Goal: Register for event/course: Sign up to attend an event or enroll in a course

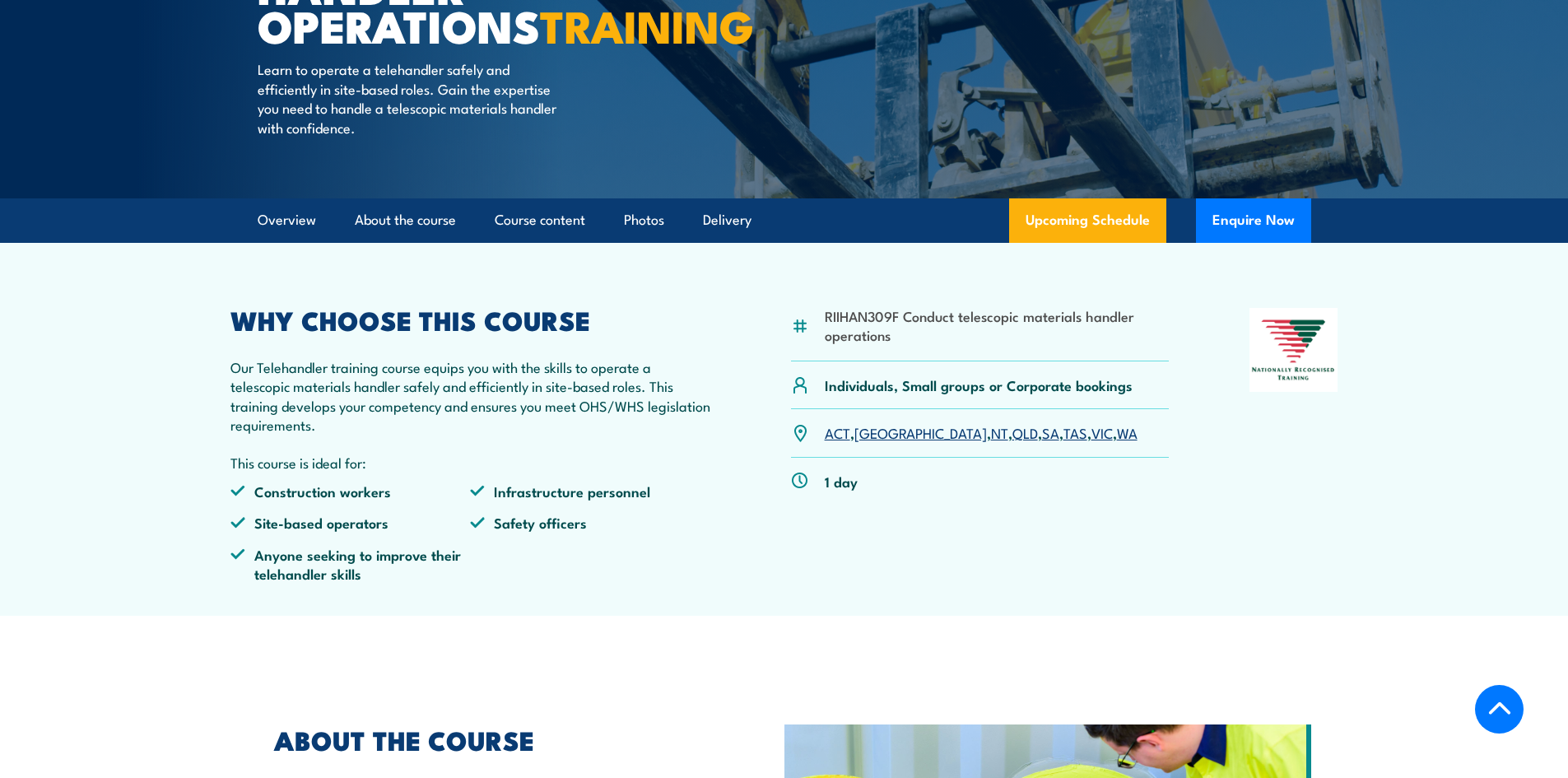
click at [1117, 442] on link "WA" at bounding box center [1127, 432] width 21 height 20
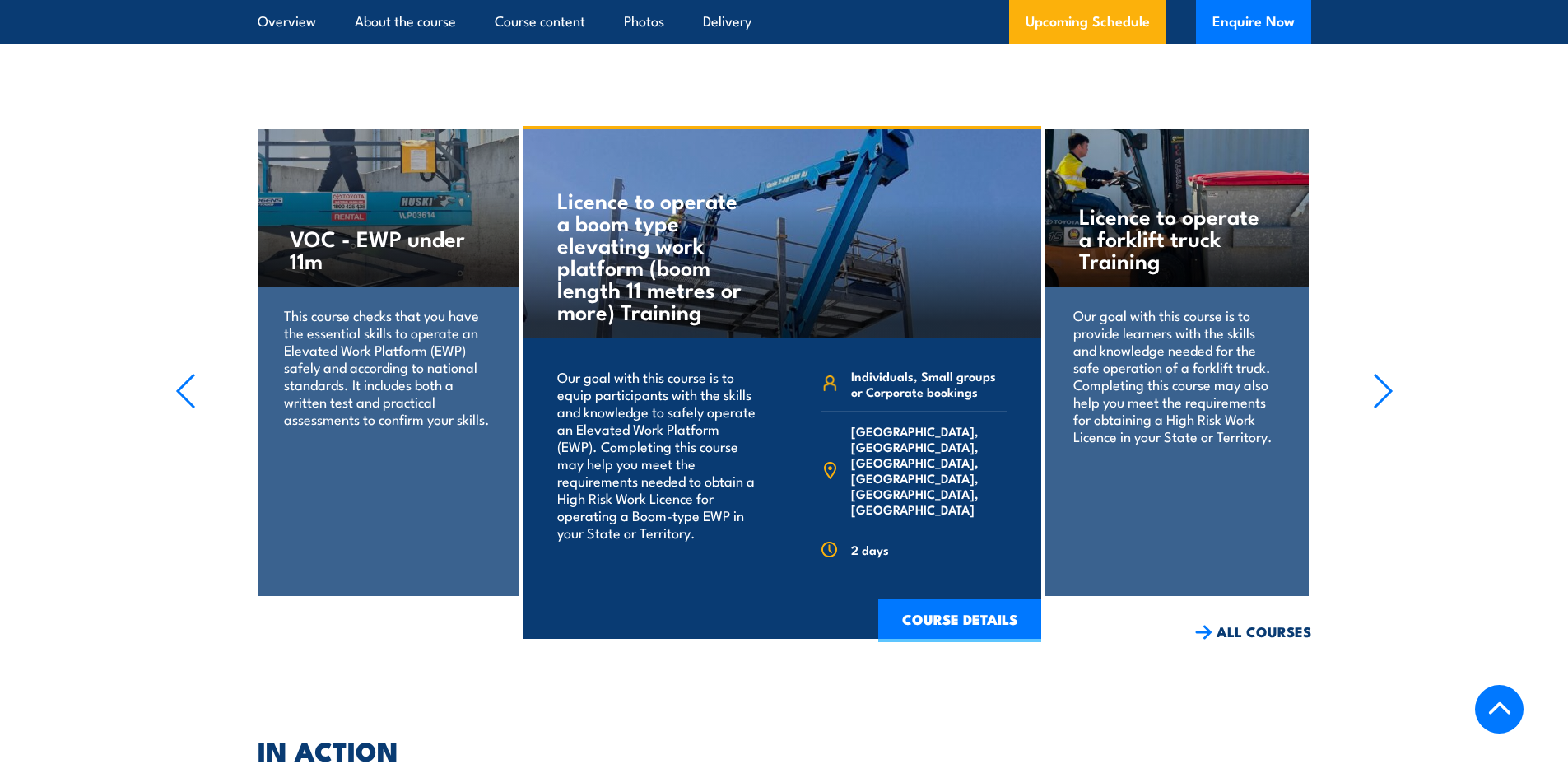
click at [1384, 408] on icon "button" at bounding box center [1383, 390] width 21 height 36
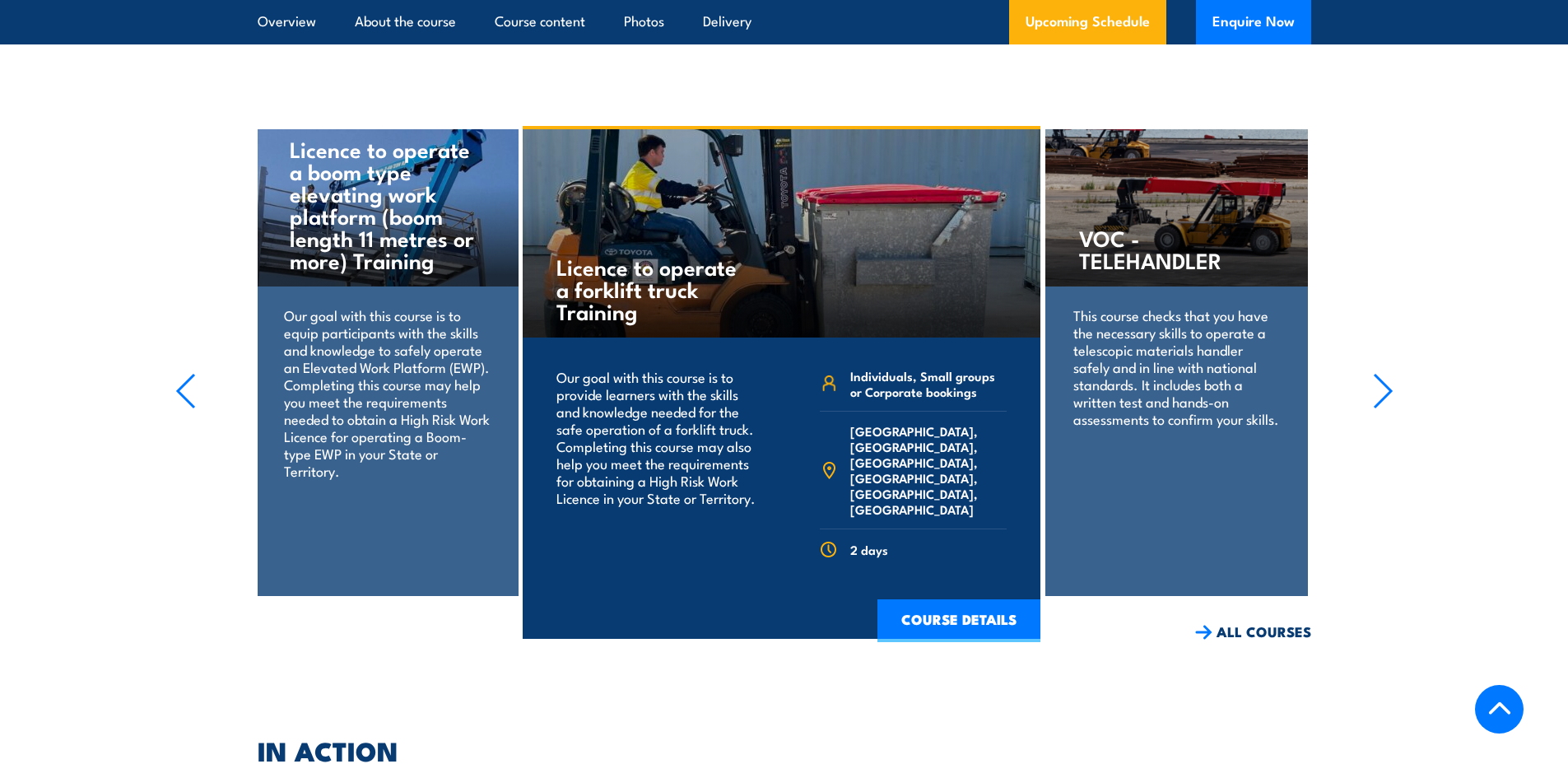
click at [1384, 401] on icon "button" at bounding box center [1383, 390] width 21 height 36
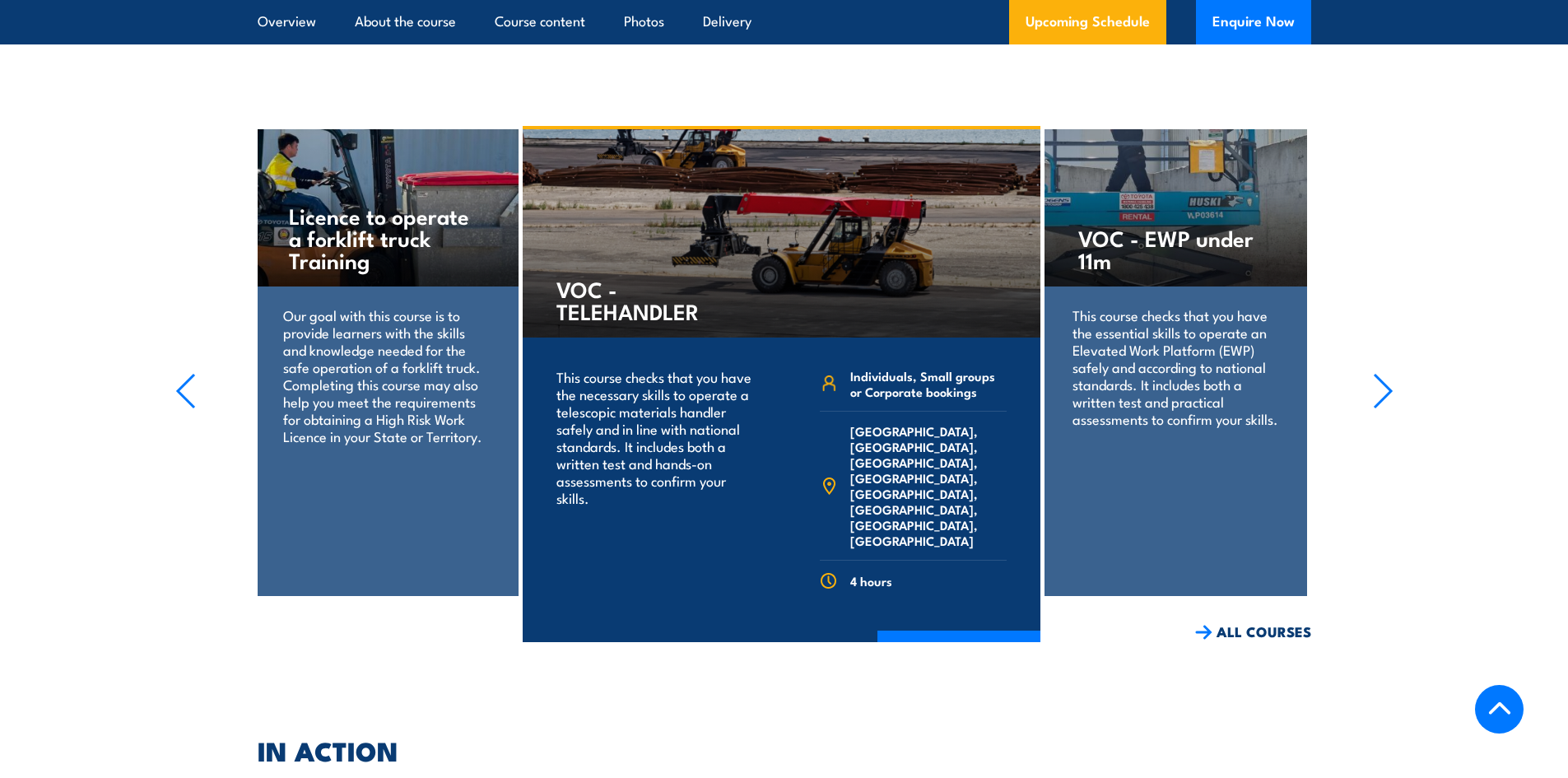
click at [1384, 401] on icon "button" at bounding box center [1383, 390] width 21 height 36
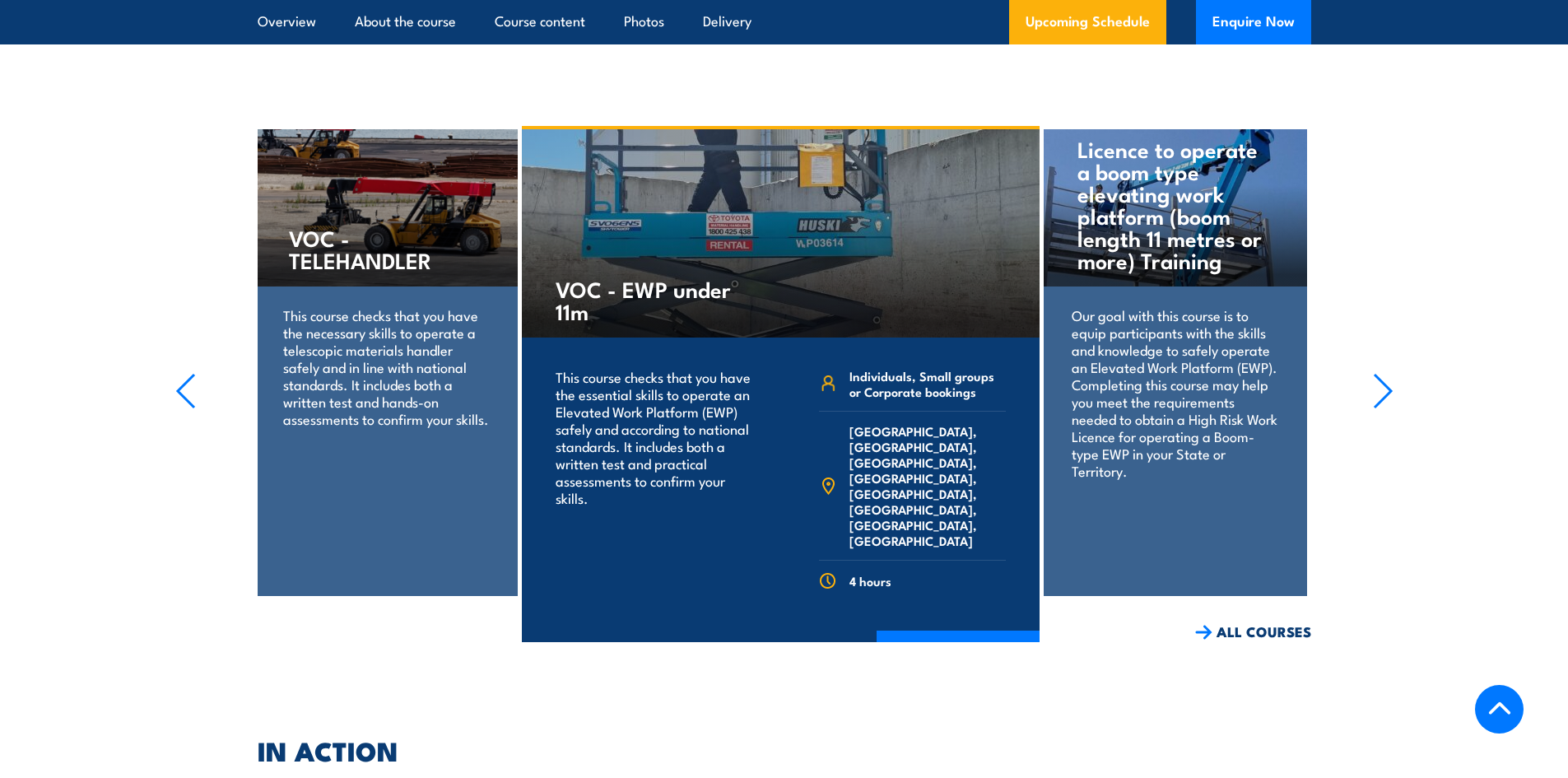
click at [1384, 401] on icon "button" at bounding box center [1383, 390] width 21 height 36
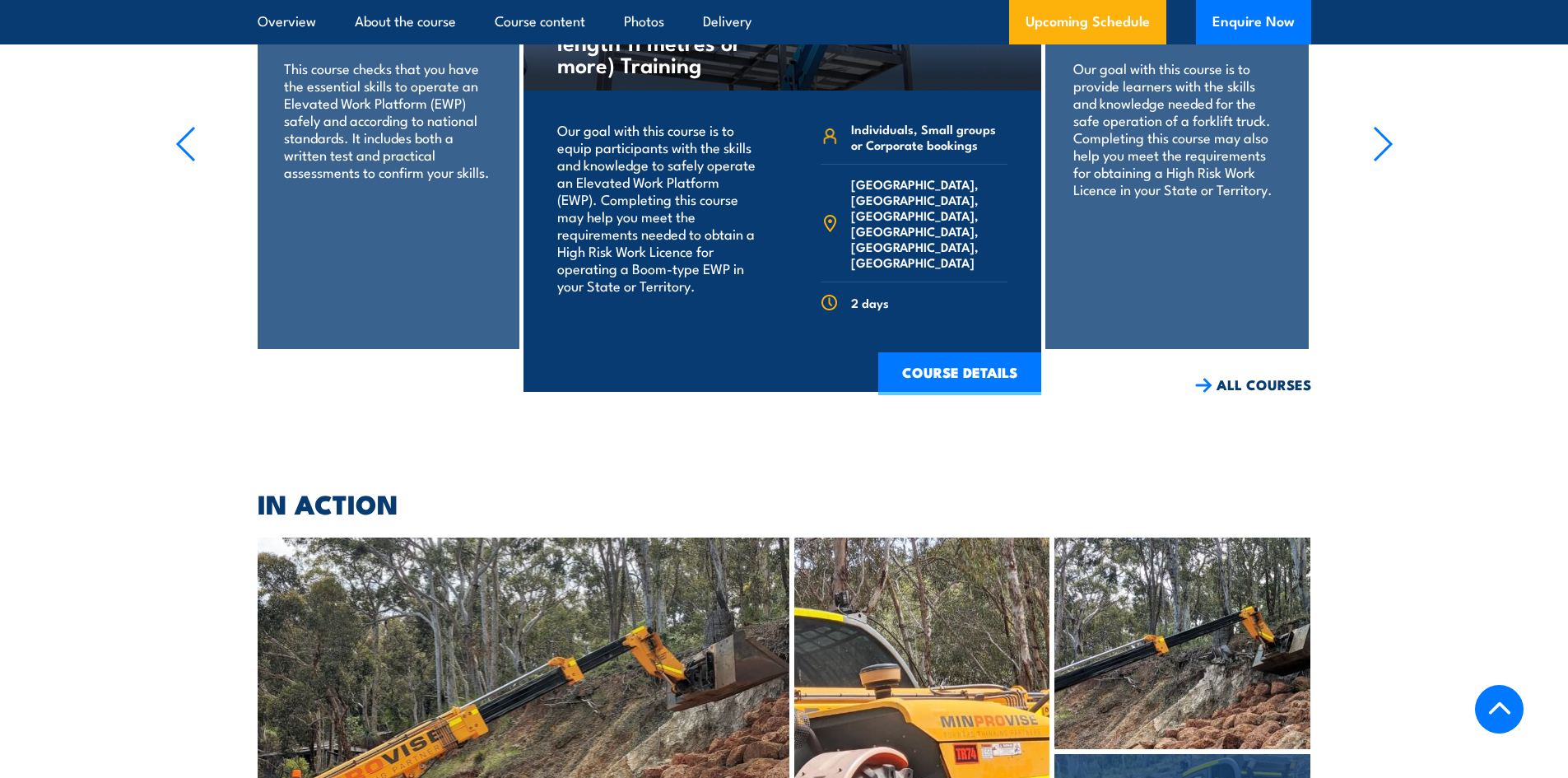
scroll to position [3186, 0]
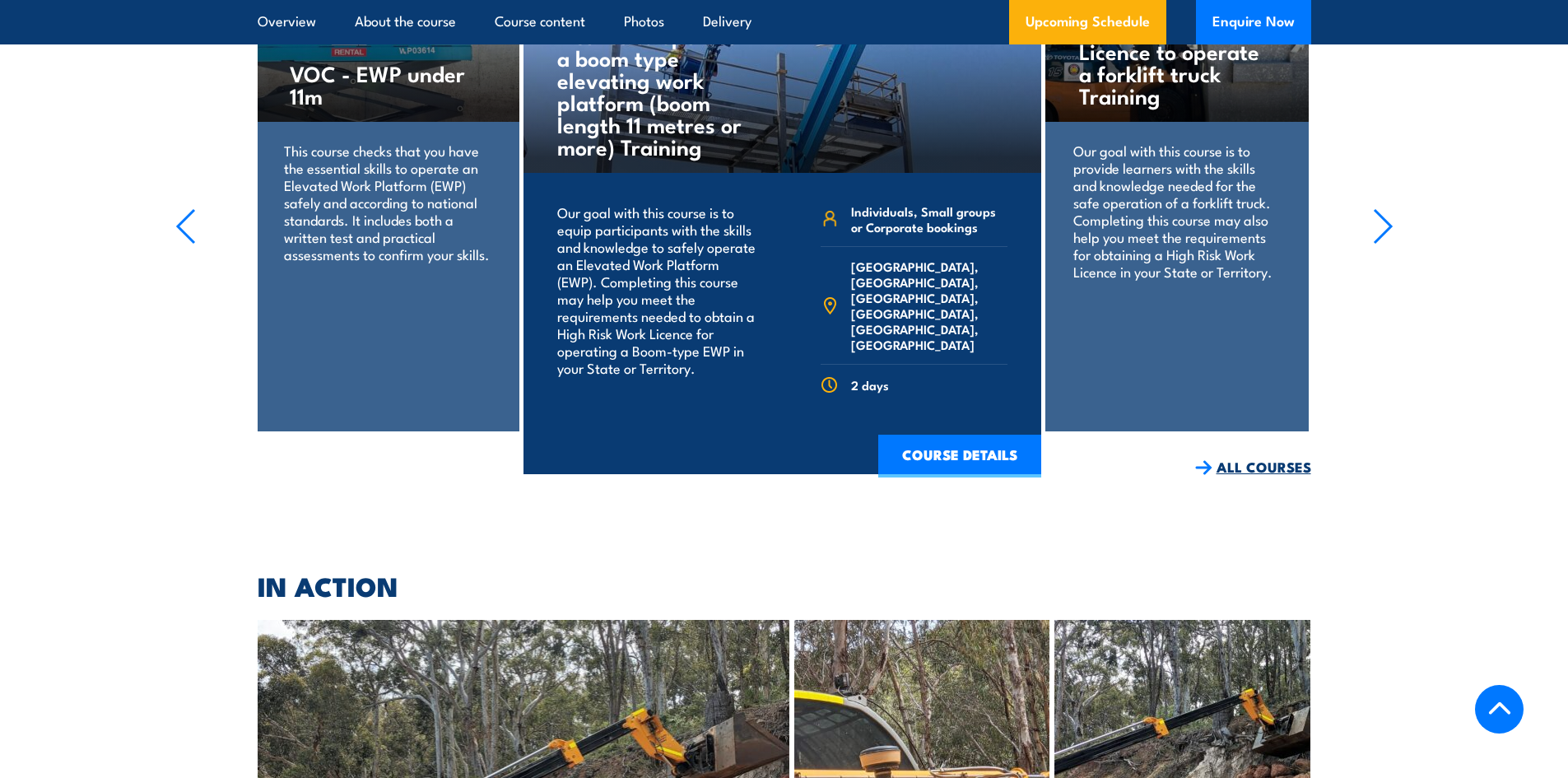
click at [1274, 476] on link "ALL COURSES" at bounding box center [1252, 466] width 116 height 19
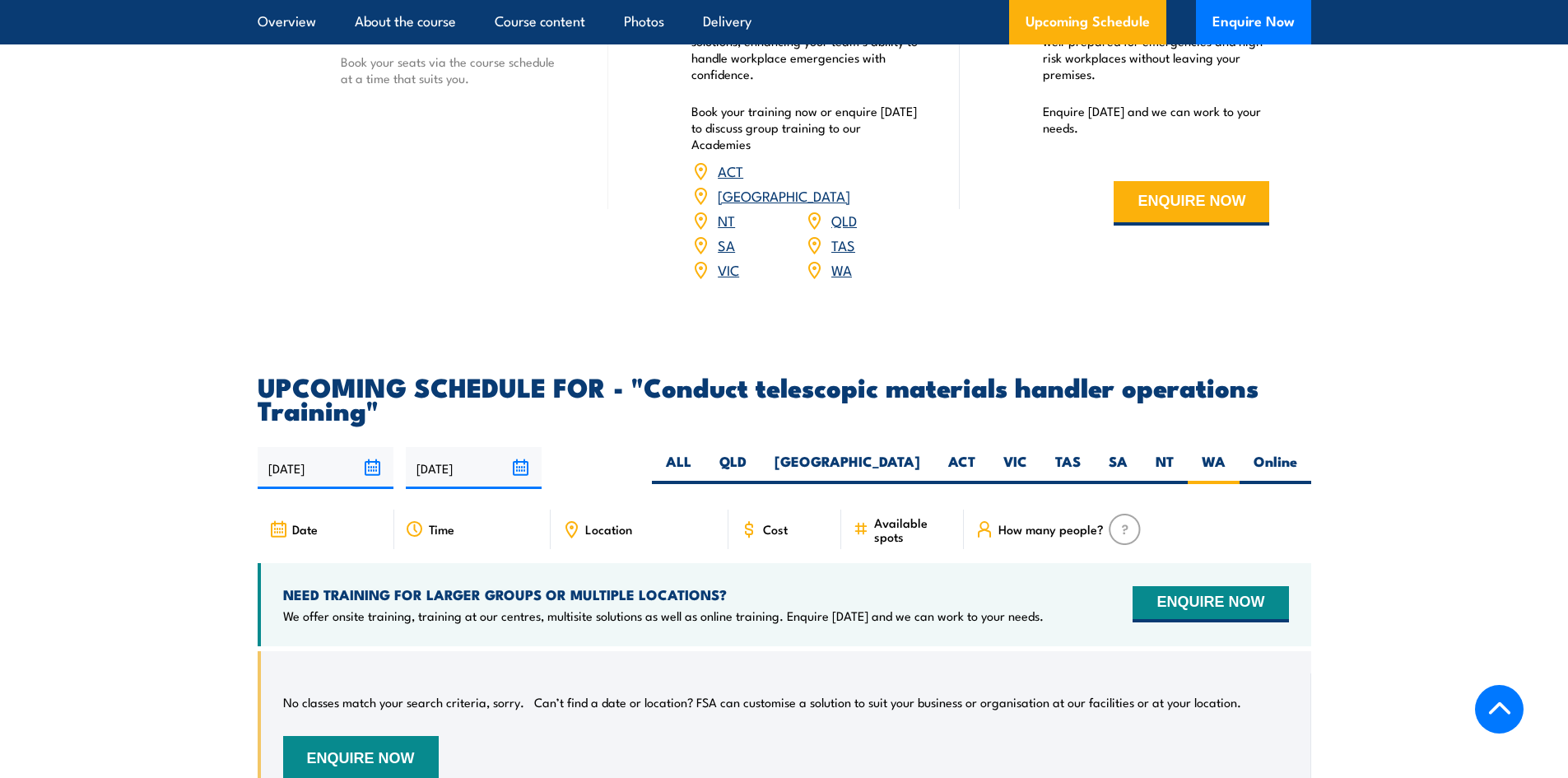
scroll to position [2468, 0]
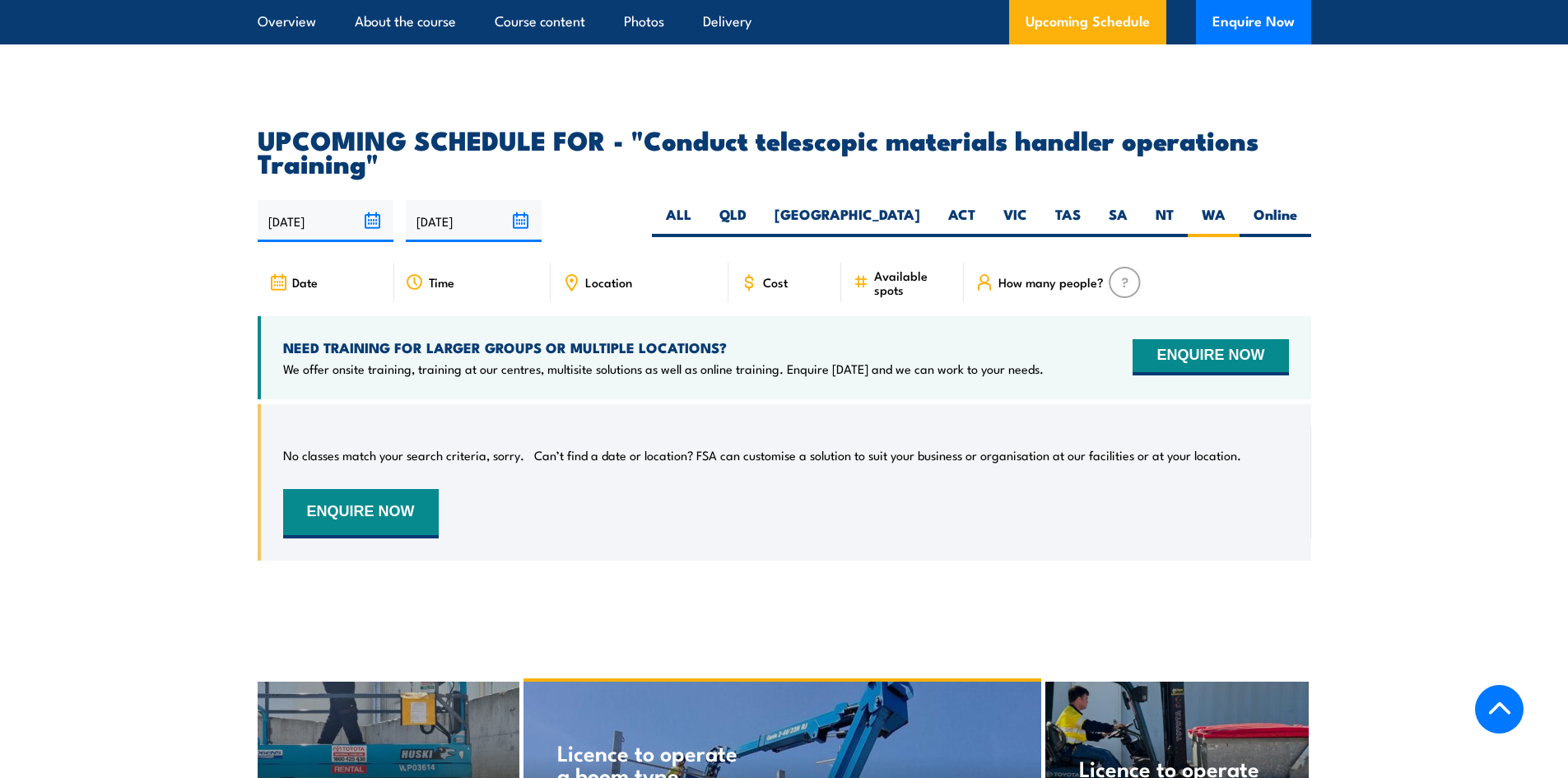
click at [372, 229] on input "[DATE]" at bounding box center [326, 221] width 135 height 42
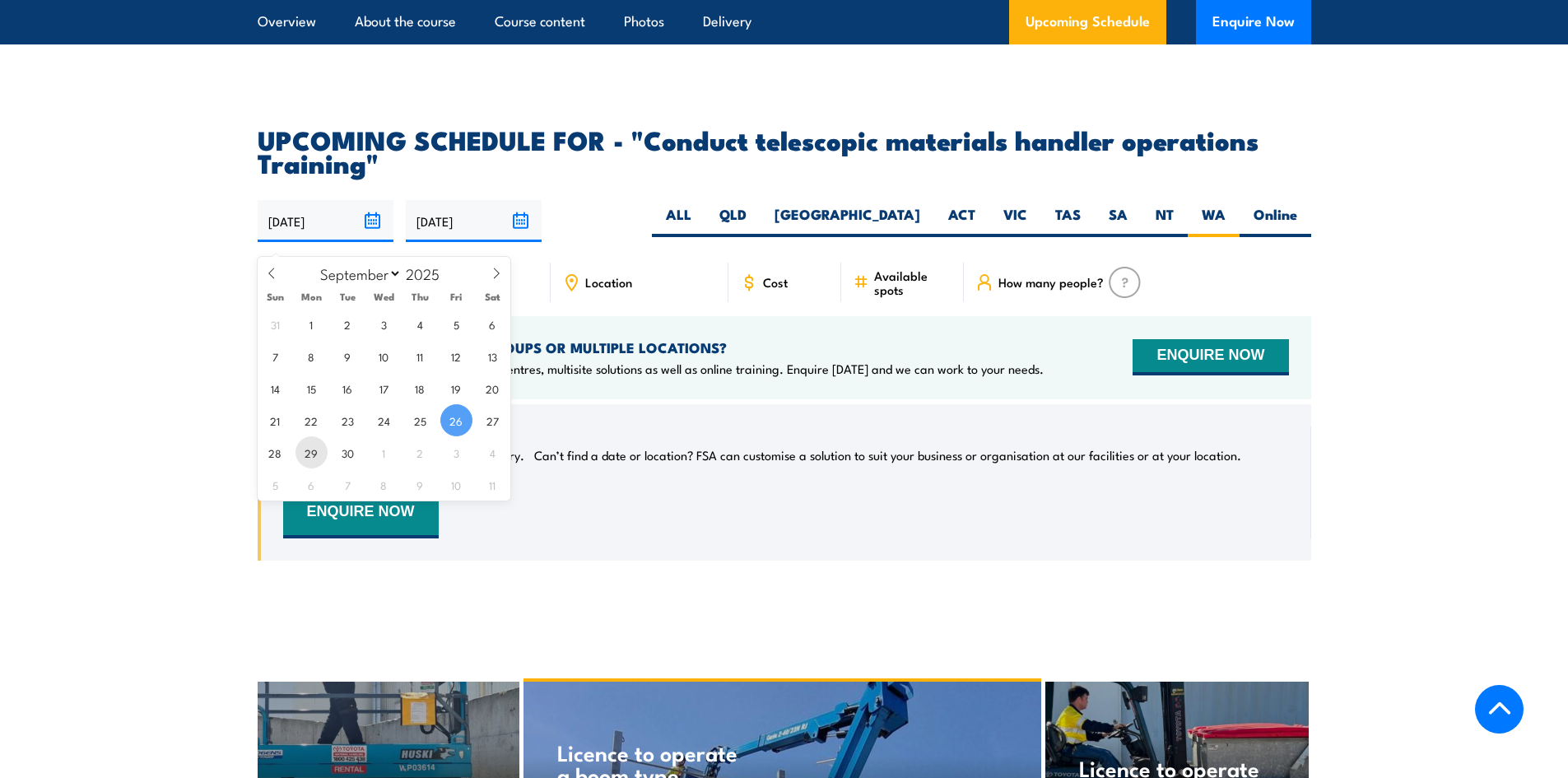
click at [311, 450] on span "29" at bounding box center [312, 452] width 32 height 32
type input "29/09/2025"
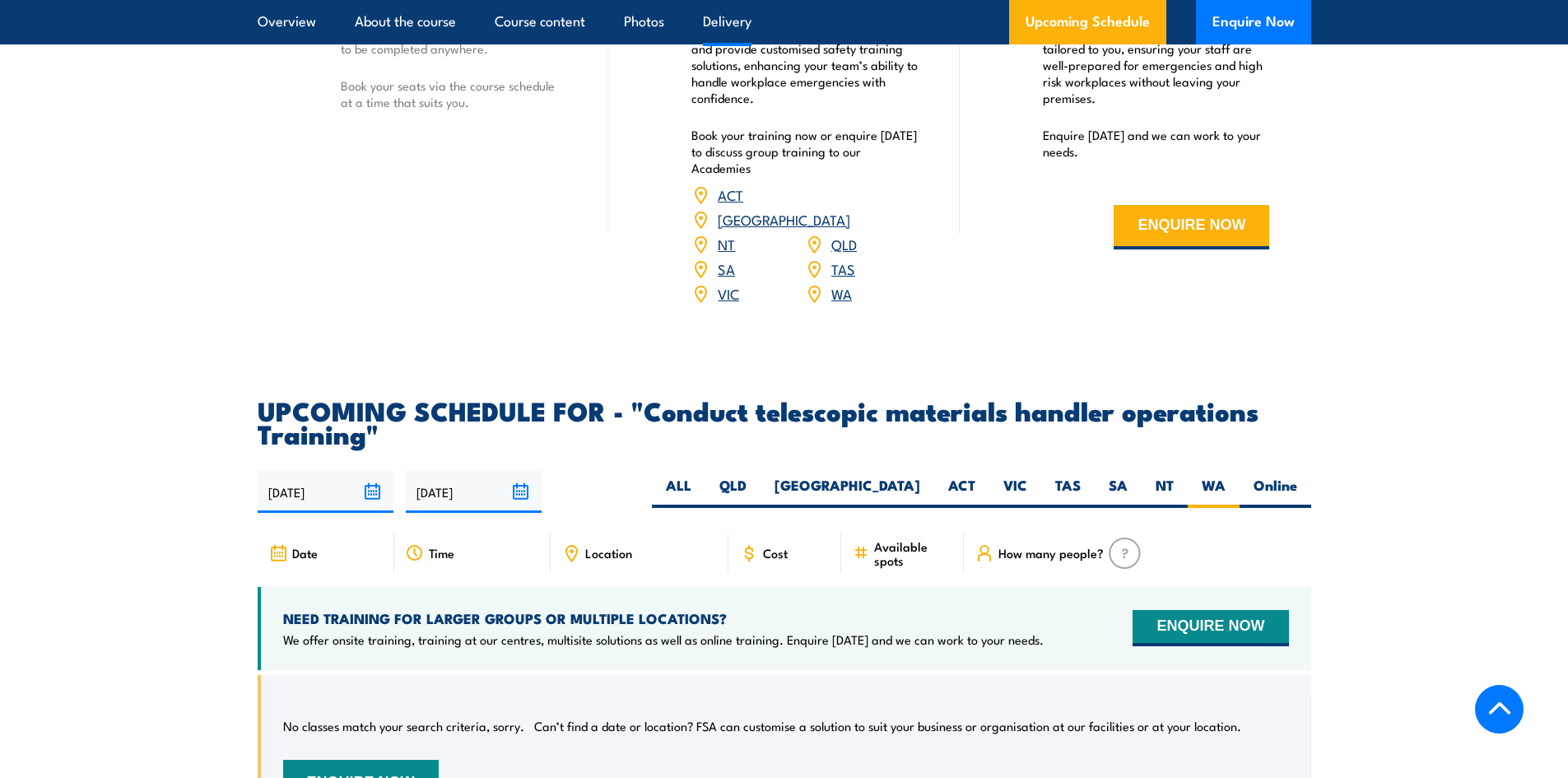
scroll to position [2363, 0]
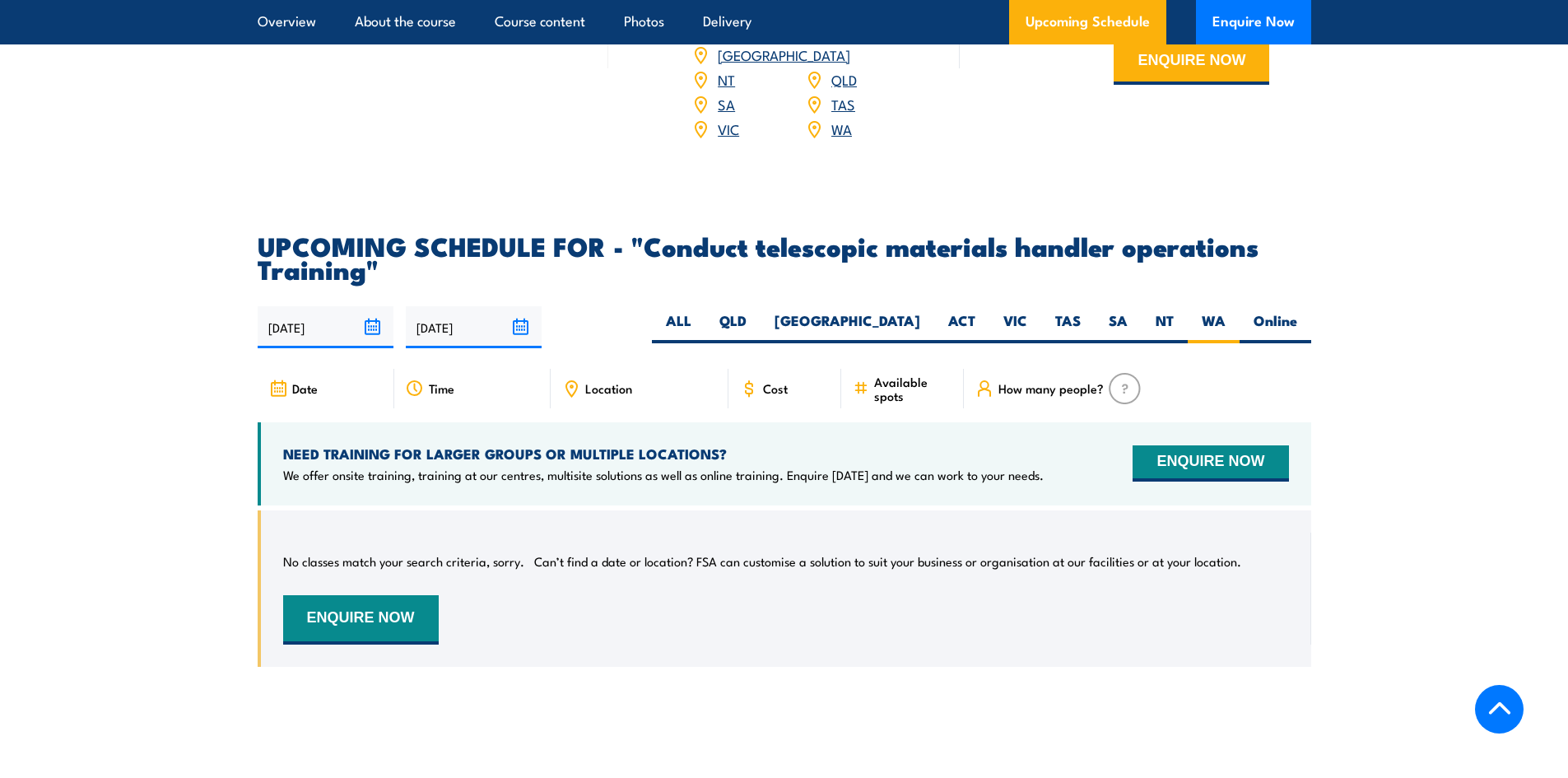
click at [518, 341] on input "25/03/2026" at bounding box center [473, 327] width 135 height 42
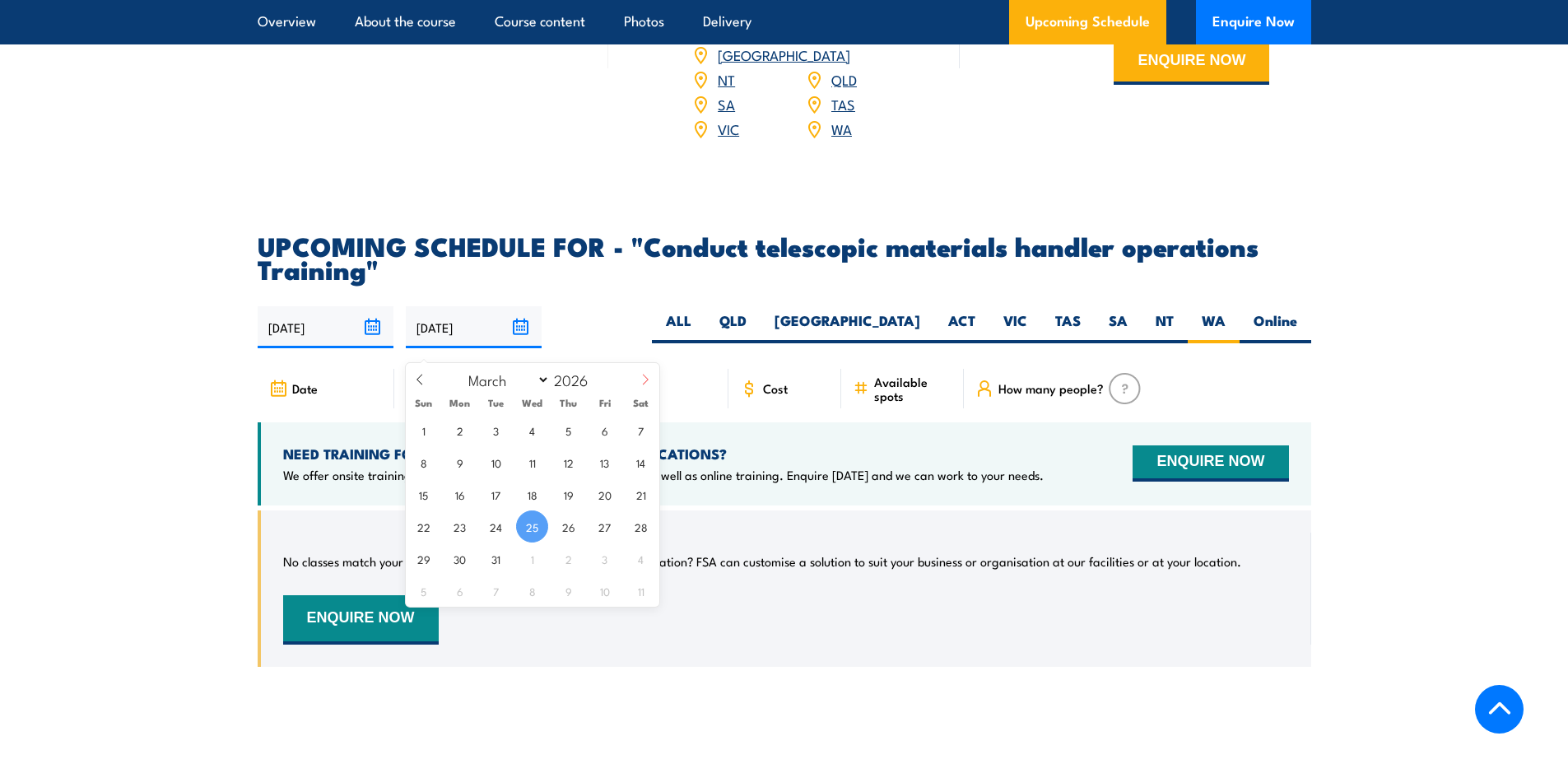
click at [655, 386] on span at bounding box center [646, 385] width 28 height 45
select select "3"
click at [598, 374] on span at bounding box center [599, 375] width 12 height 10
click at [603, 381] on span at bounding box center [599, 385] width 12 height 10
click at [598, 381] on span at bounding box center [599, 385] width 12 height 10
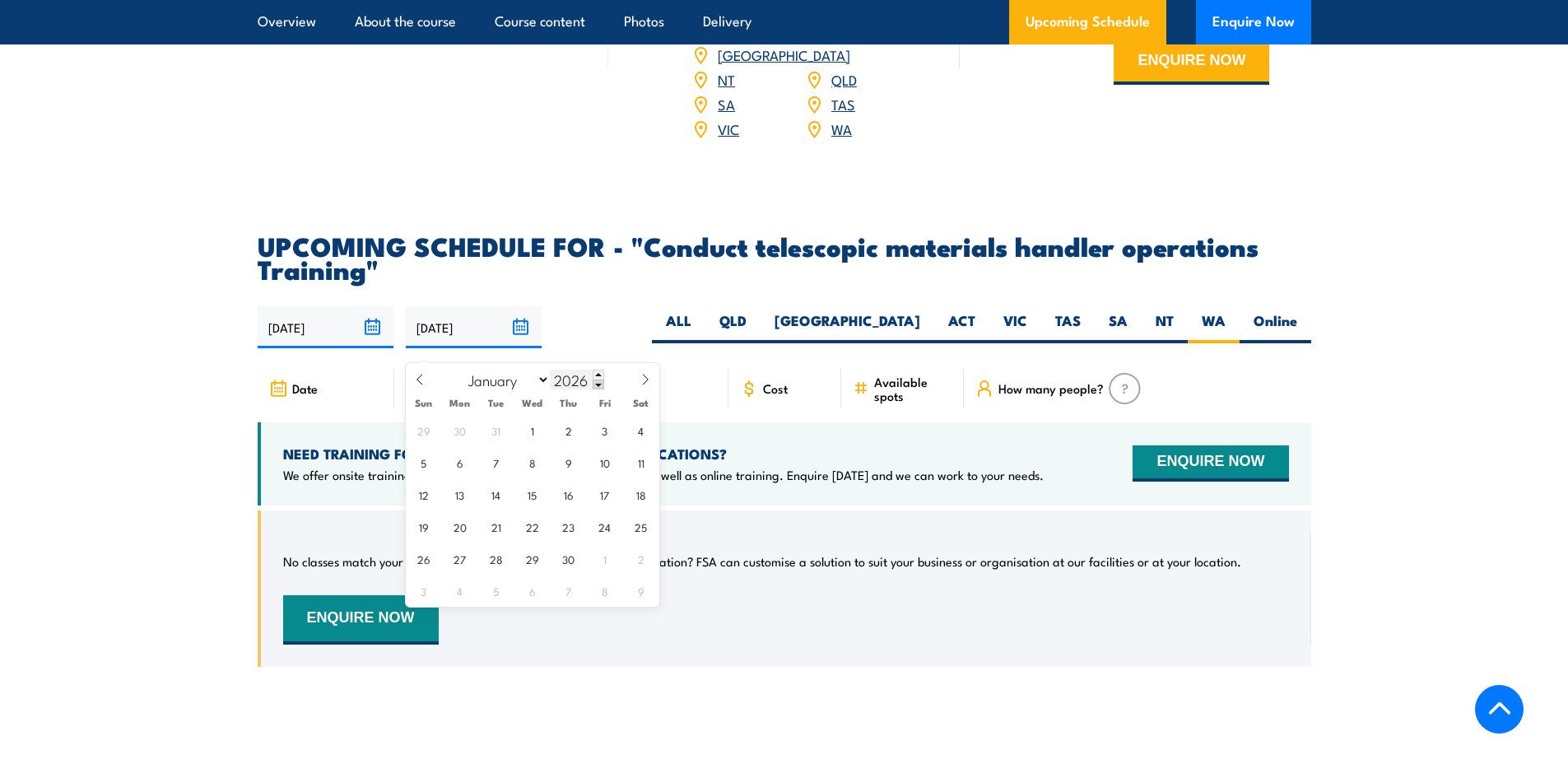
type input "2025"
click at [645, 375] on icon at bounding box center [646, 380] width 12 height 12
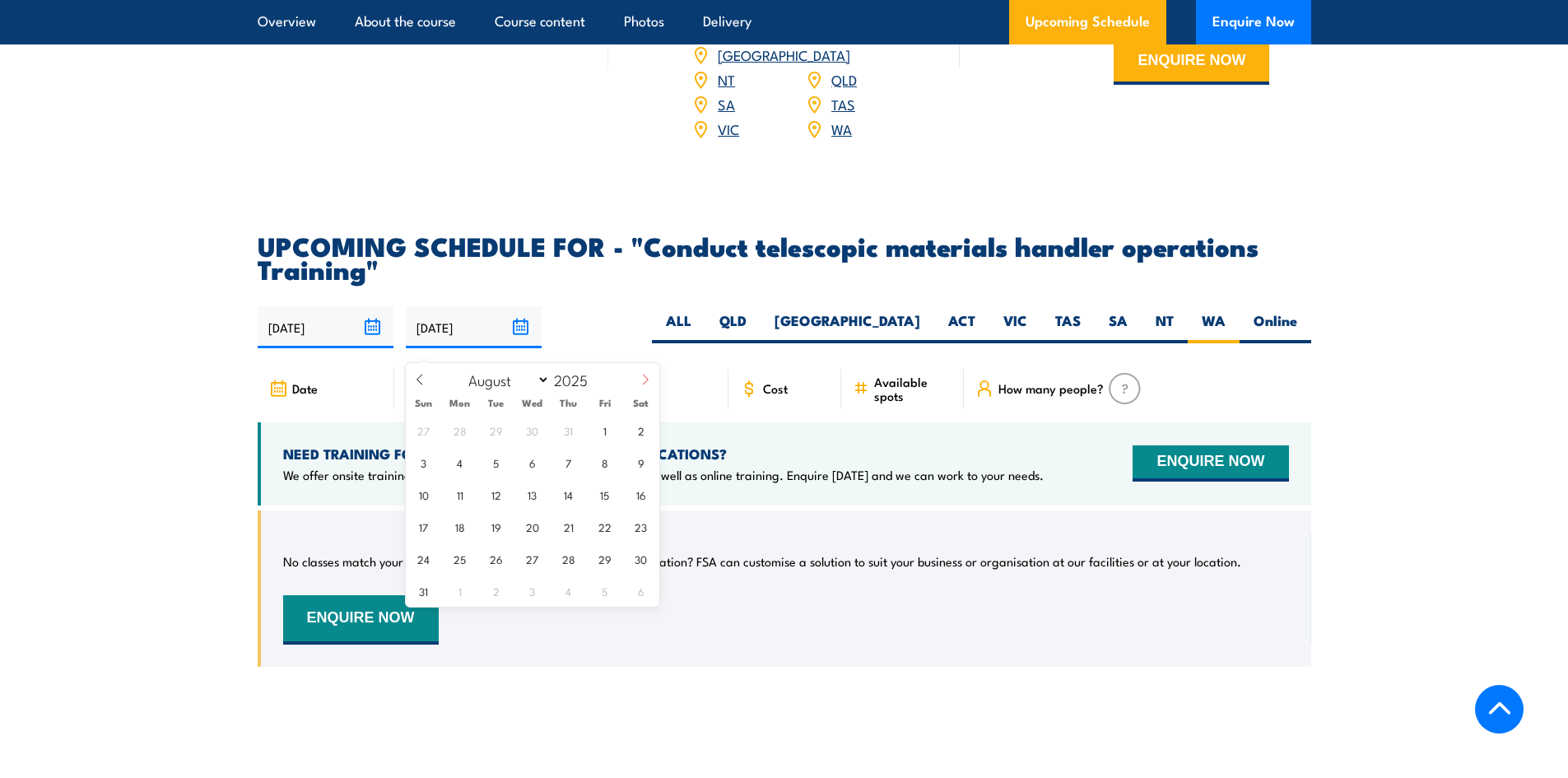
click at [645, 375] on icon at bounding box center [646, 380] width 12 height 12
click at [418, 377] on icon at bounding box center [420, 380] width 12 height 12
select select "8"
click at [489, 551] on span "30" at bounding box center [496, 558] width 32 height 32
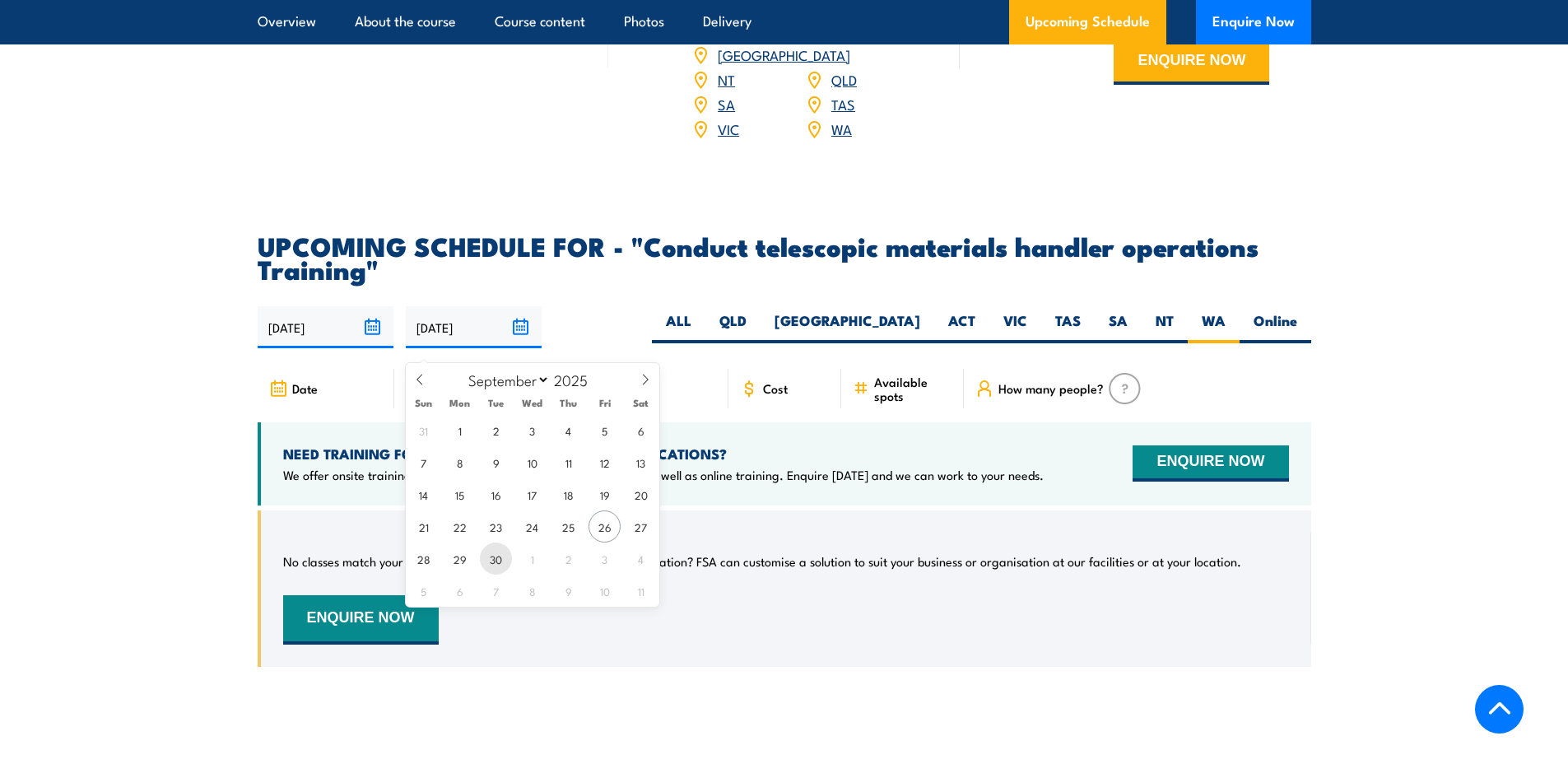
type input "30/09/2025"
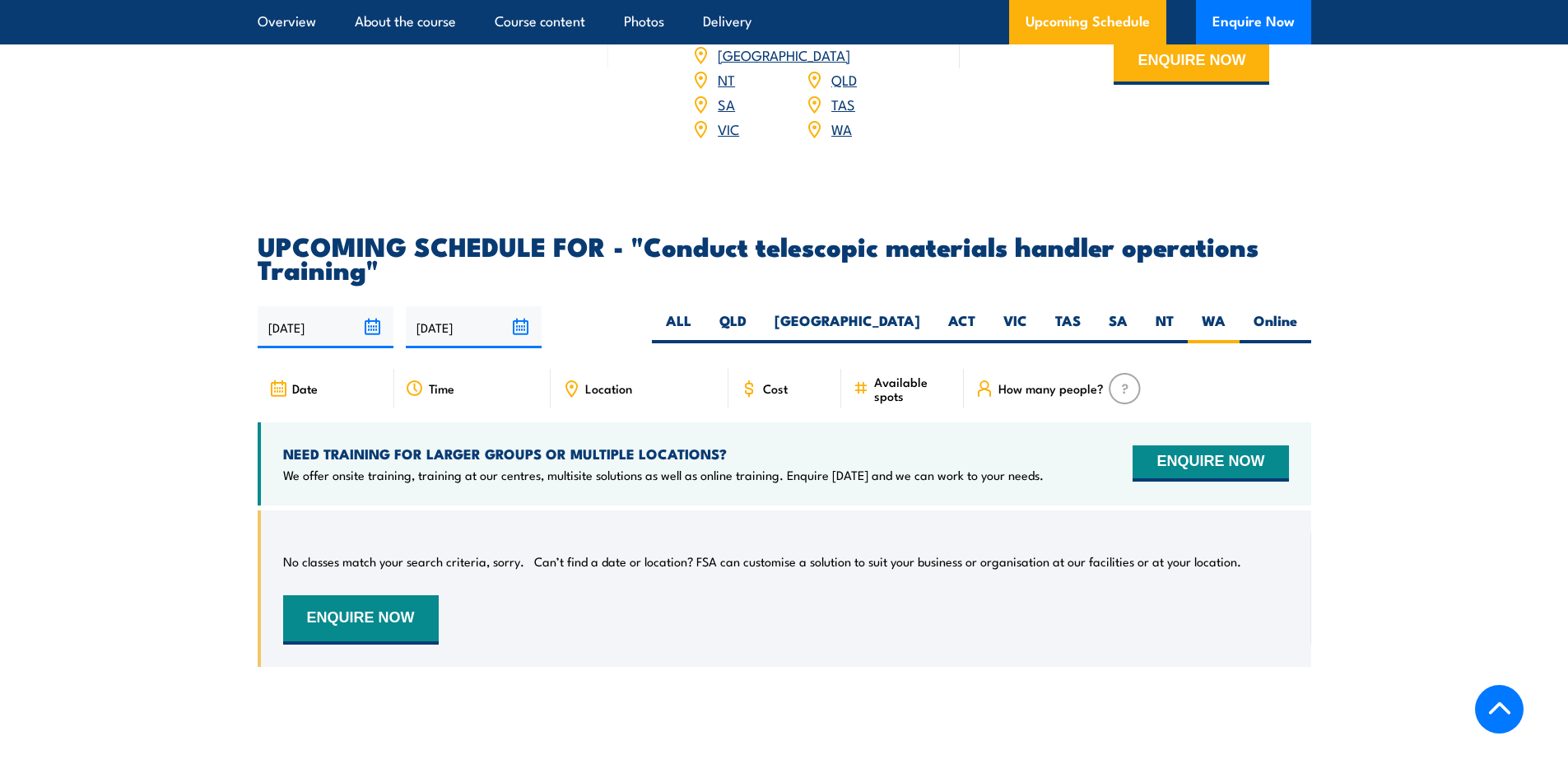
scroll to position [2116, 0]
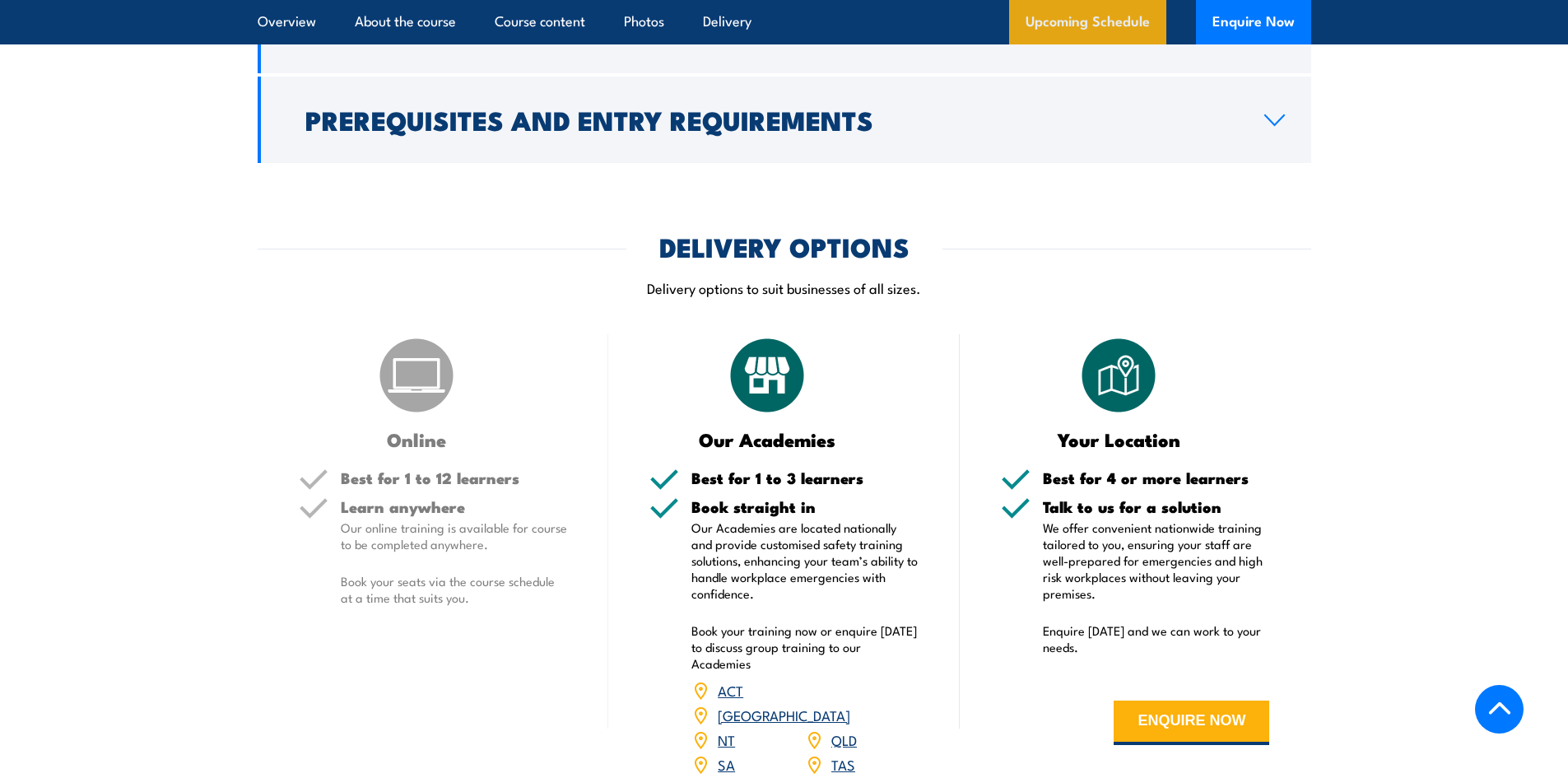
click at [1105, 22] on link "Upcoming Schedule" at bounding box center [1088, 22] width 157 height 45
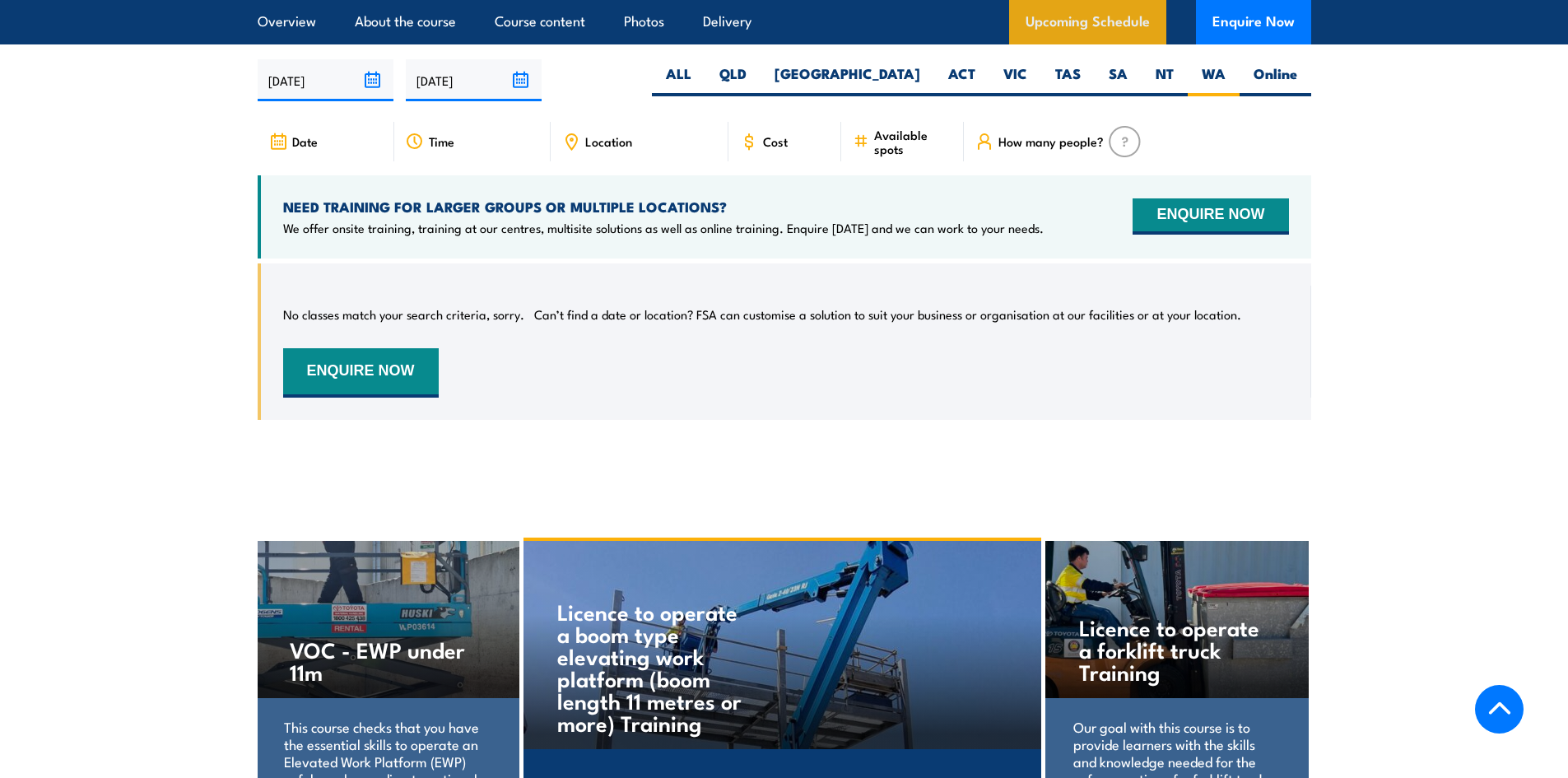
click at [1061, 15] on link "Upcoming Schedule" at bounding box center [1088, 22] width 157 height 45
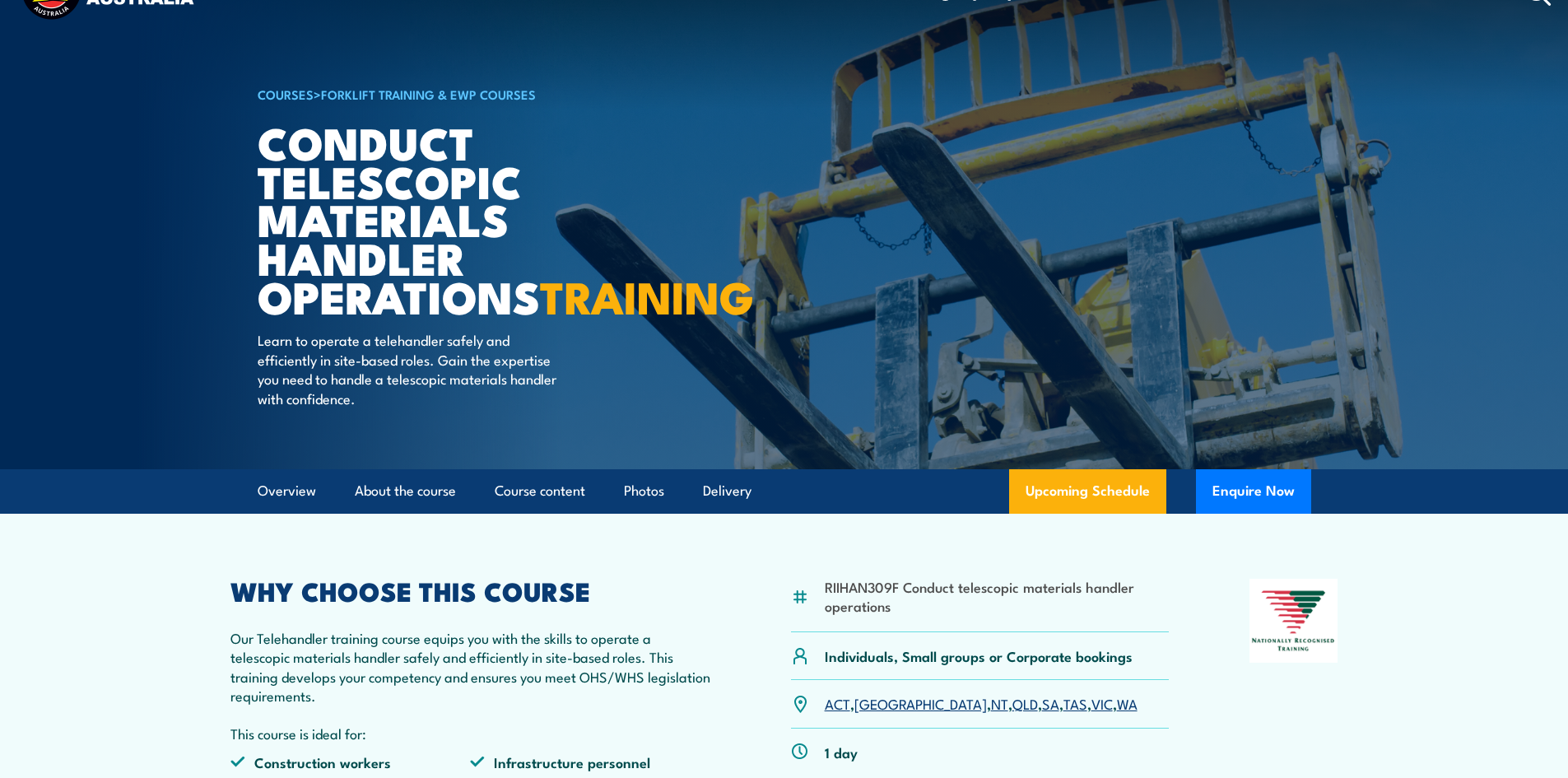
scroll to position [0, 0]
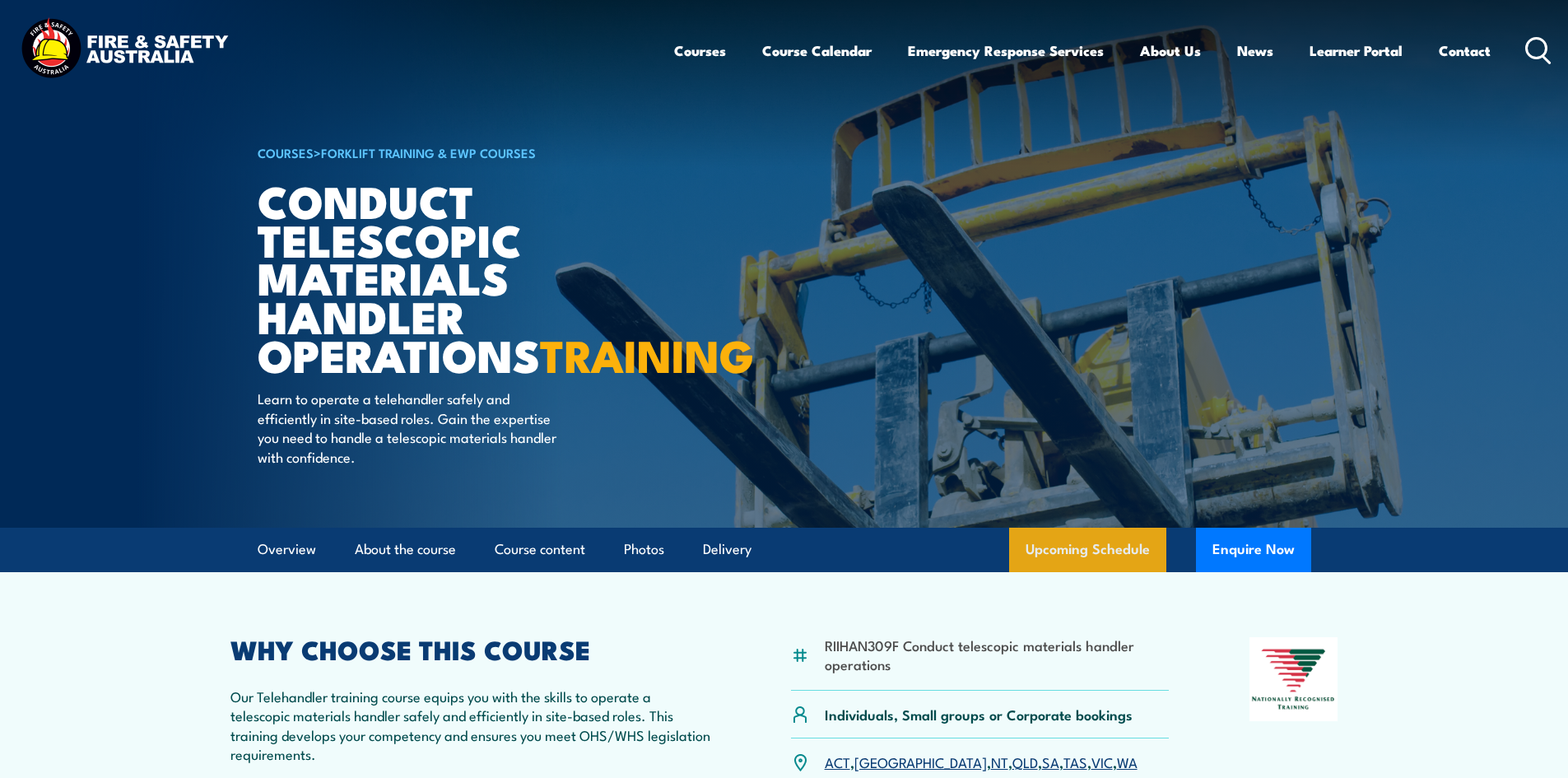
click at [1066, 572] on link "Upcoming Schedule" at bounding box center [1088, 550] width 157 height 45
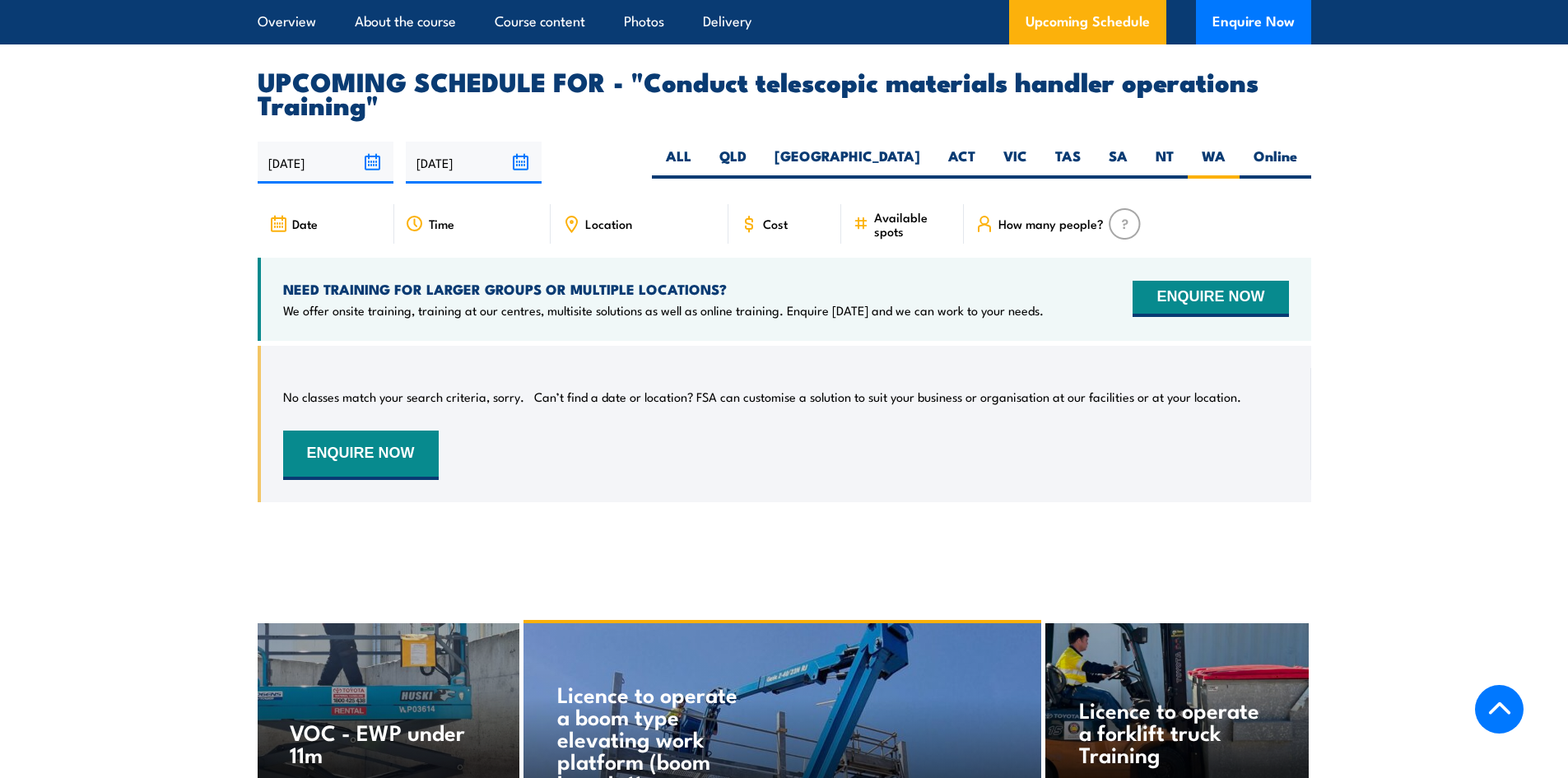
scroll to position [2445, 0]
